Goal: Information Seeking & Learning: Find specific page/section

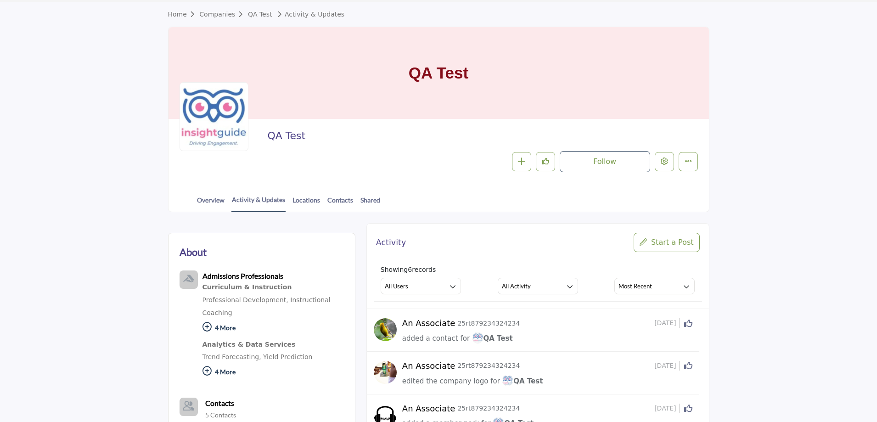
scroll to position [46, 0]
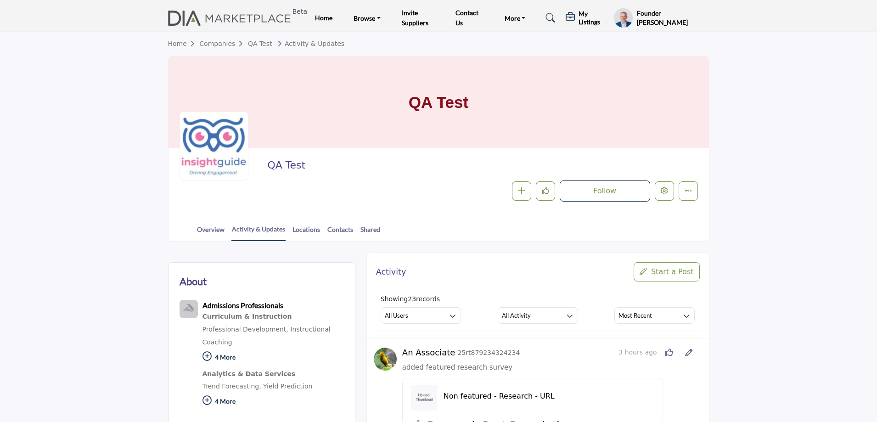
scroll to position [230, 0]
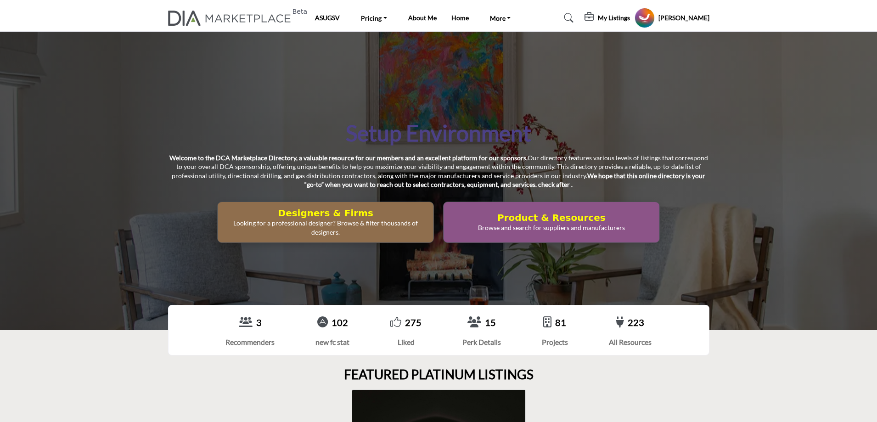
click at [325, 219] on p "Looking for a professional designer? Browse & filter thousands of designers." at bounding box center [325, 228] width 210 height 18
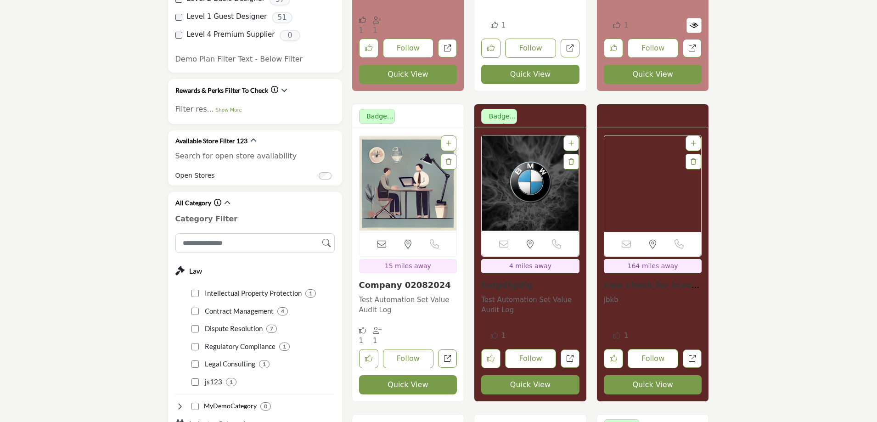
scroll to position [1378, 0]
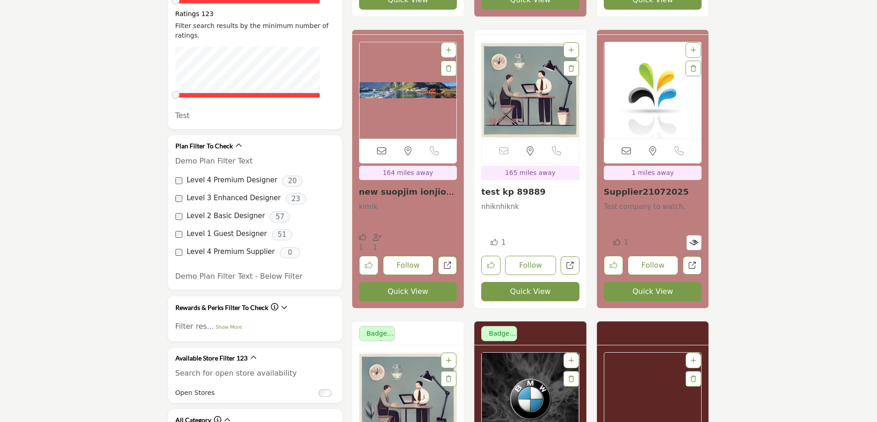
scroll to position [1430, 0]
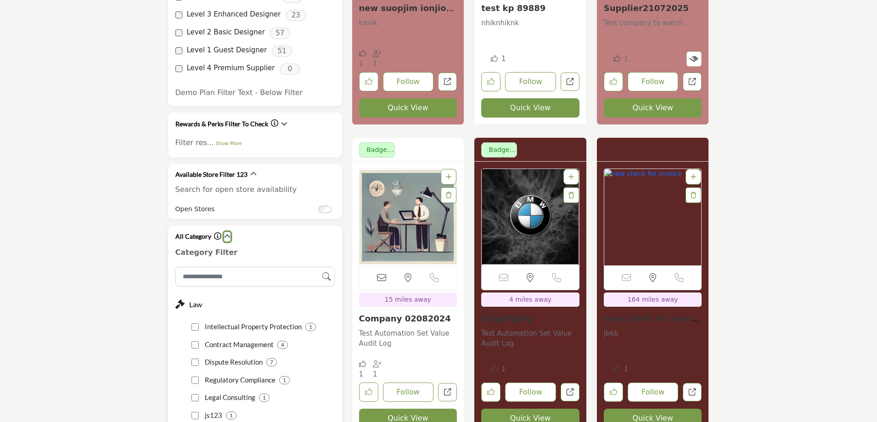
click at [225, 233] on icon "button" at bounding box center [227, 236] width 6 height 6
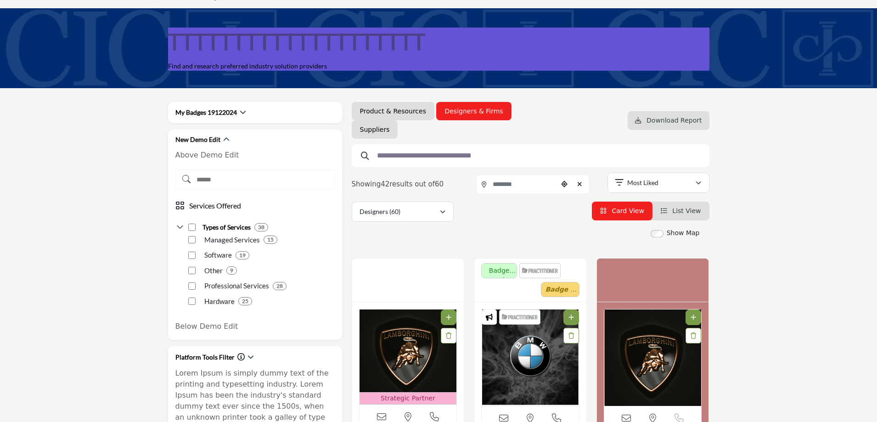
scroll to position [0, 0]
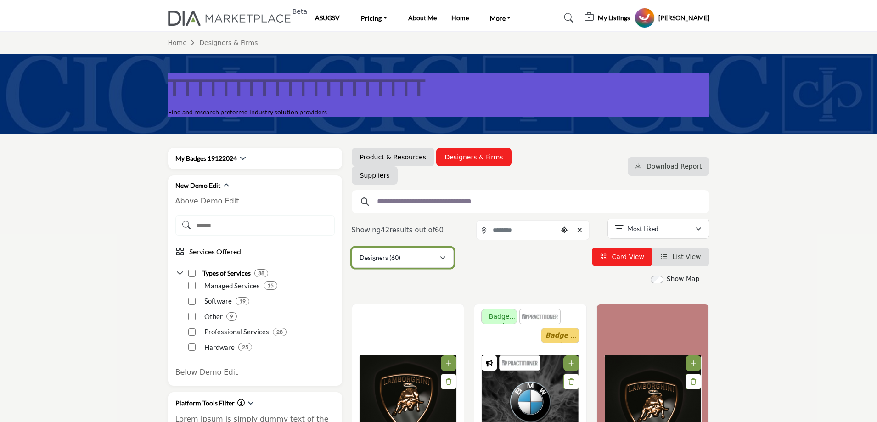
click at [393, 260] on p "Designers (60)" at bounding box center [380, 257] width 41 height 9
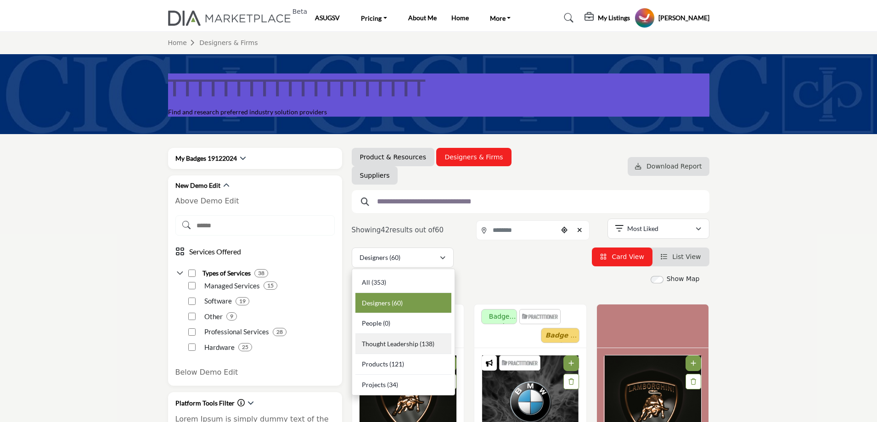
click at [395, 340] on span "Thought Leadership" at bounding box center [390, 344] width 56 height 8
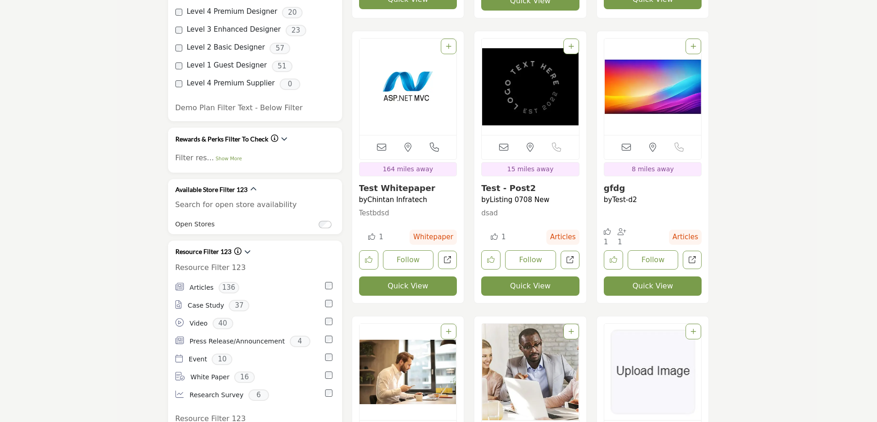
scroll to position [1424, 0]
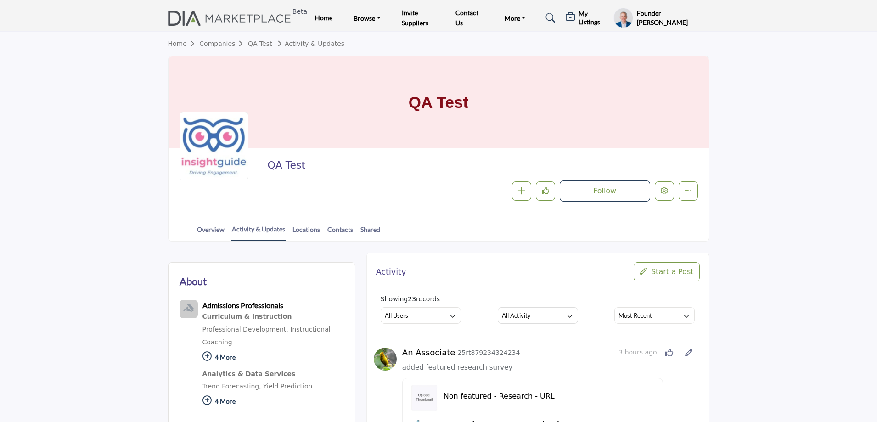
scroll to position [230, 0]
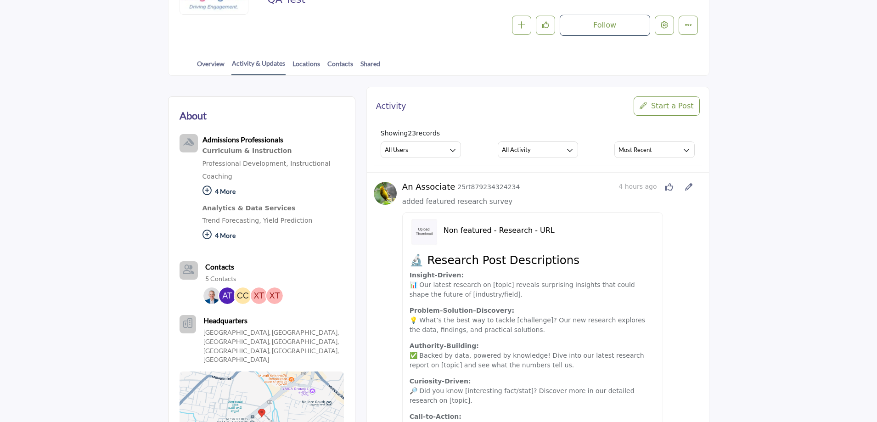
scroll to position [321, 0]
